Goal: Task Accomplishment & Management: Use online tool/utility

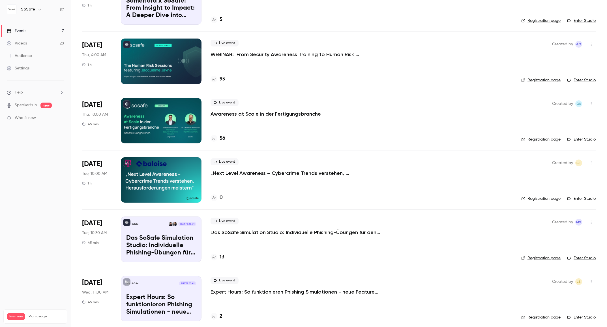
scroll to position [80, 0]
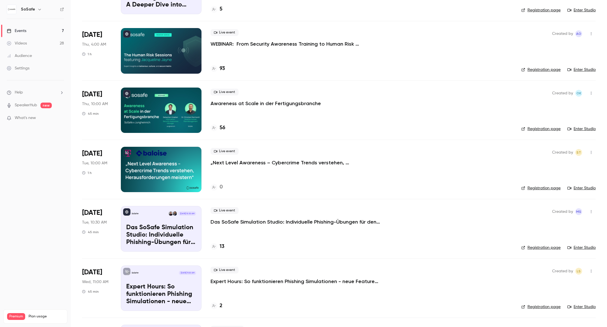
click at [284, 221] on p "Das SoSafe Simulation Studio: Individuelle Phishing-Übungen für den öffentliche…" at bounding box center [296, 221] width 170 height 7
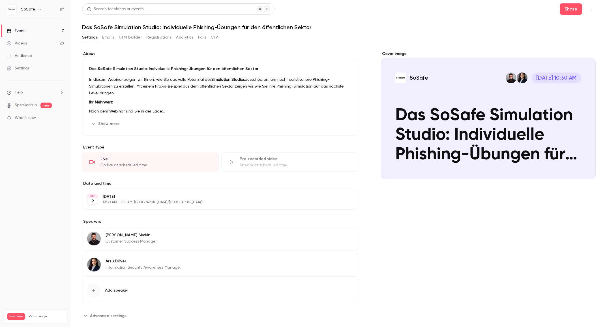
click at [155, 36] on button "Registrations" at bounding box center [158, 37] width 25 height 9
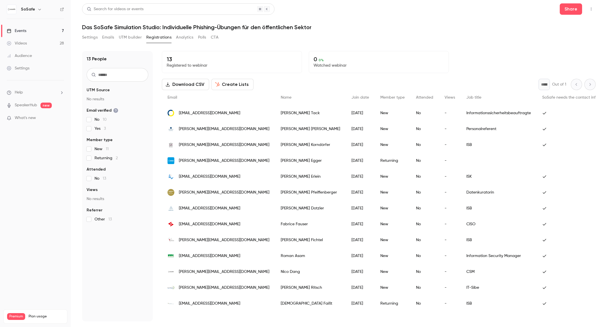
click at [197, 86] on button "Download CSV" at bounding box center [185, 84] width 47 height 11
